Goal: Check status: Check status

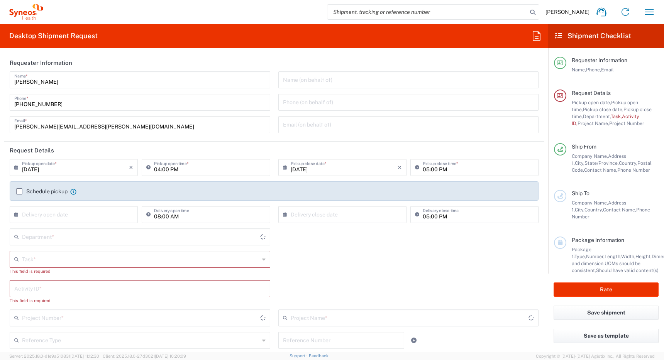
type input "[GEOGRAPHIC_DATA]"
type input "Canada"
click at [646, 13] on icon "button" at bounding box center [649, 12] width 12 height 12
type input "Syneos Health Canada LP- Toronto"
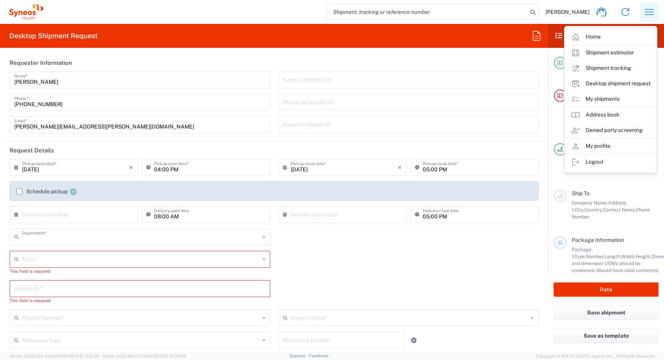
type input "4510"
click at [601, 98] on link "My shipments" at bounding box center [611, 98] width 92 height 15
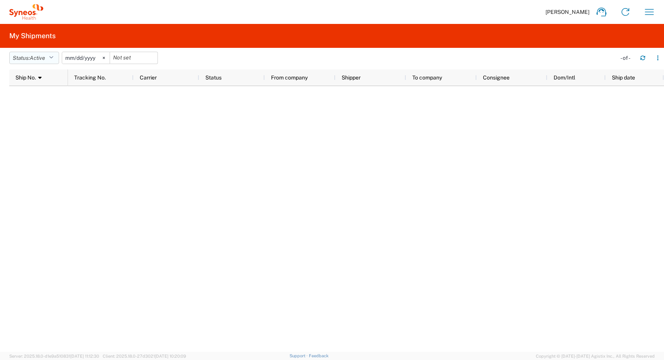
click at [45, 57] on span "Active" at bounding box center [37, 58] width 15 height 6
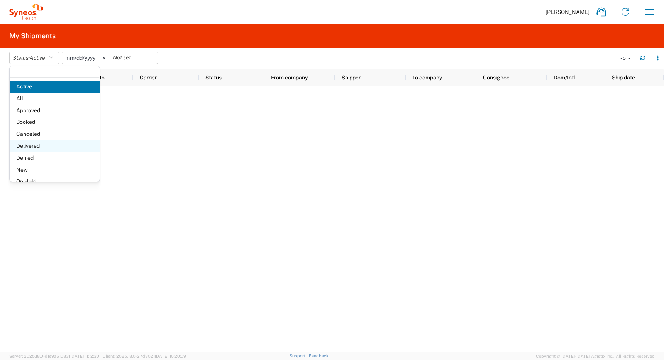
click at [37, 146] on span "Delivered" at bounding box center [55, 146] width 90 height 12
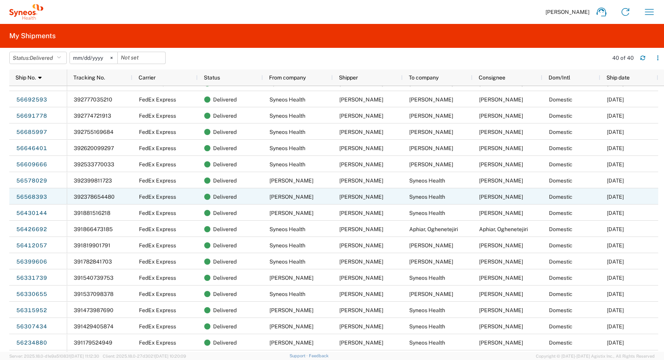
scroll to position [109, 0]
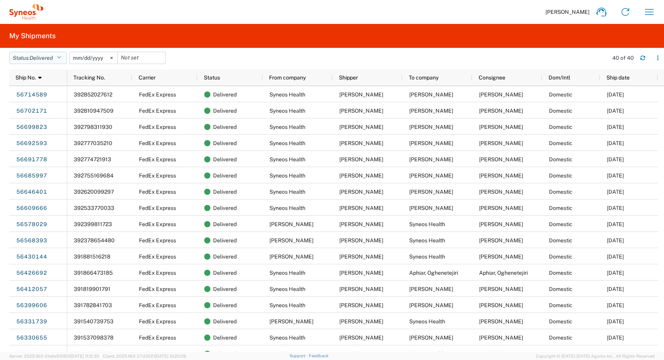
click at [58, 54] on button "Status: Delivered" at bounding box center [38, 58] width 58 height 12
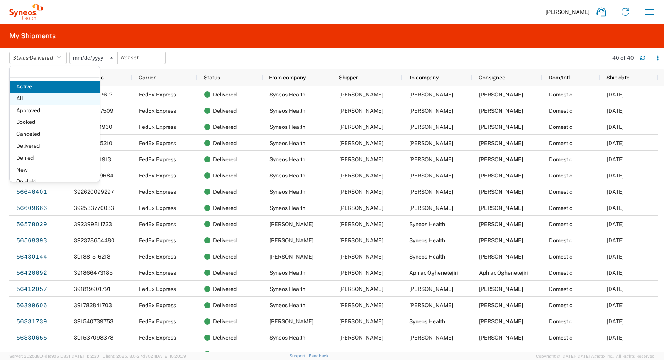
click at [42, 98] on span "All" at bounding box center [55, 99] width 90 height 12
